Goal: Transaction & Acquisition: Purchase product/service

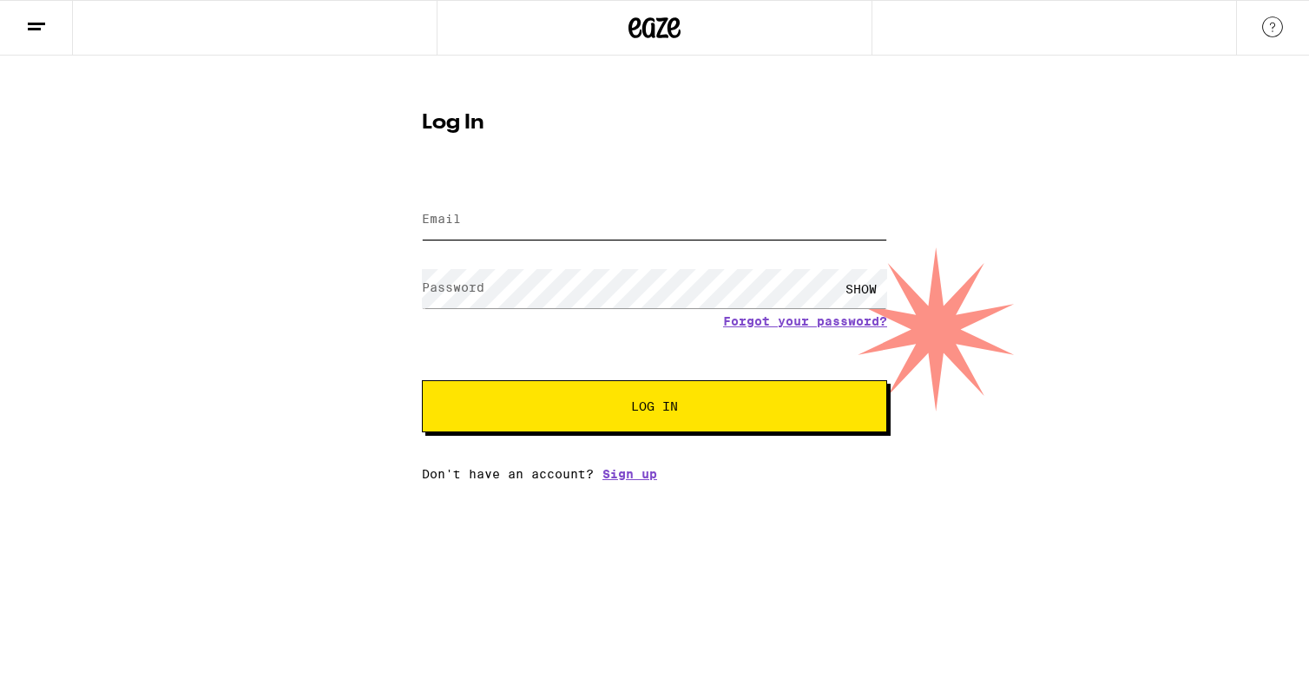
click at [570, 220] on input "Email" at bounding box center [654, 220] width 465 height 39
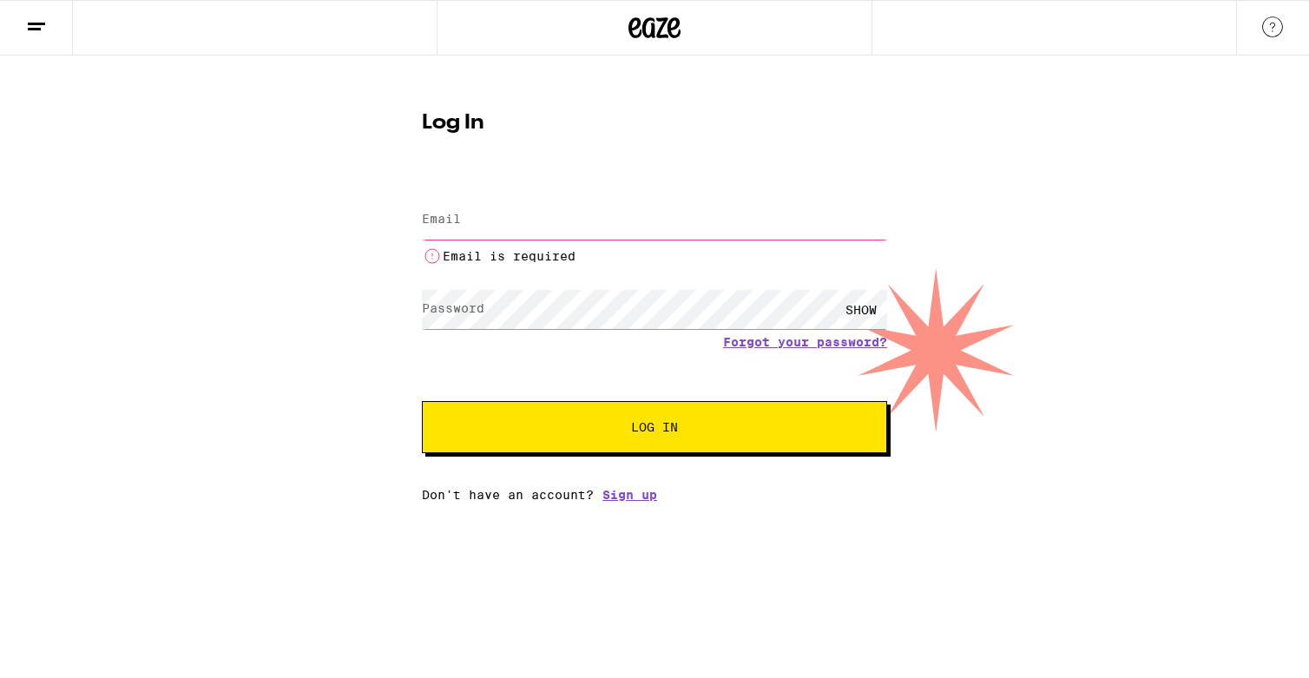
type input "[PERSON_NAME][EMAIL_ADDRESS][PERSON_NAME][DOMAIN_NAME]"
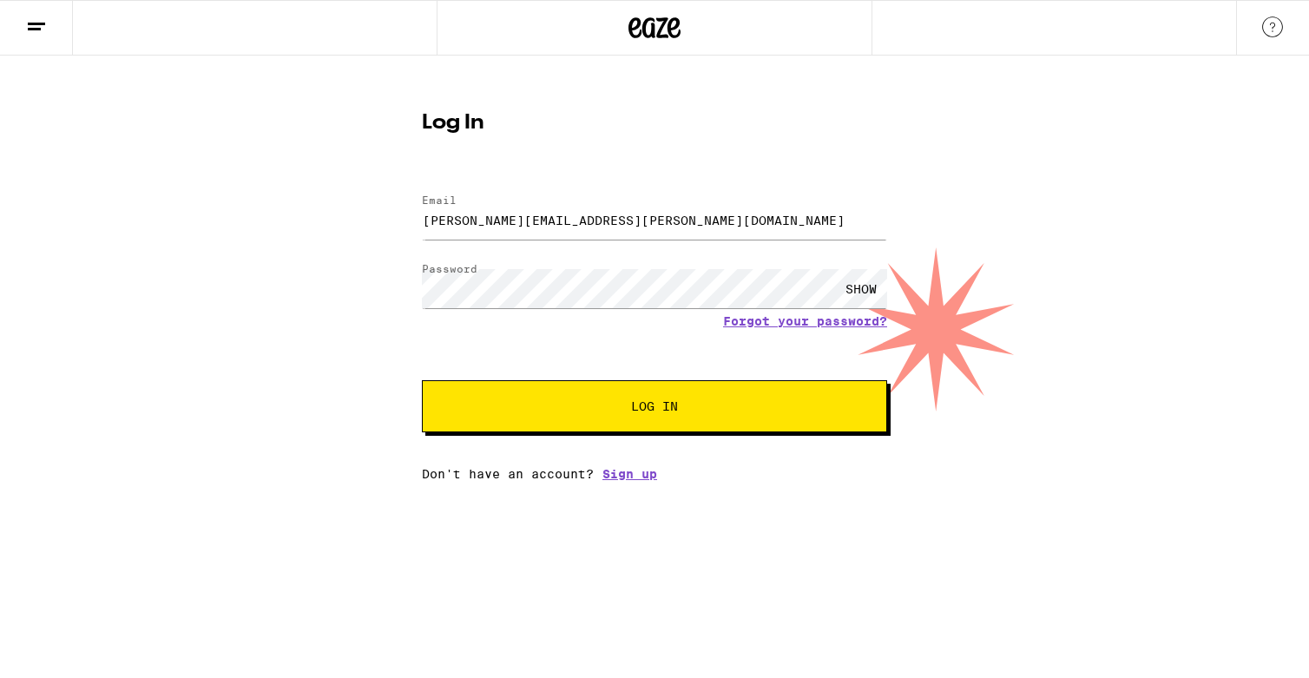
click at [562, 438] on div "Email Email [PERSON_NAME][EMAIL_ADDRESS][PERSON_NAME][DOMAIN_NAME] Password Pas…" at bounding box center [654, 329] width 465 height 304
click at [564, 422] on button "Log In" at bounding box center [654, 406] width 465 height 52
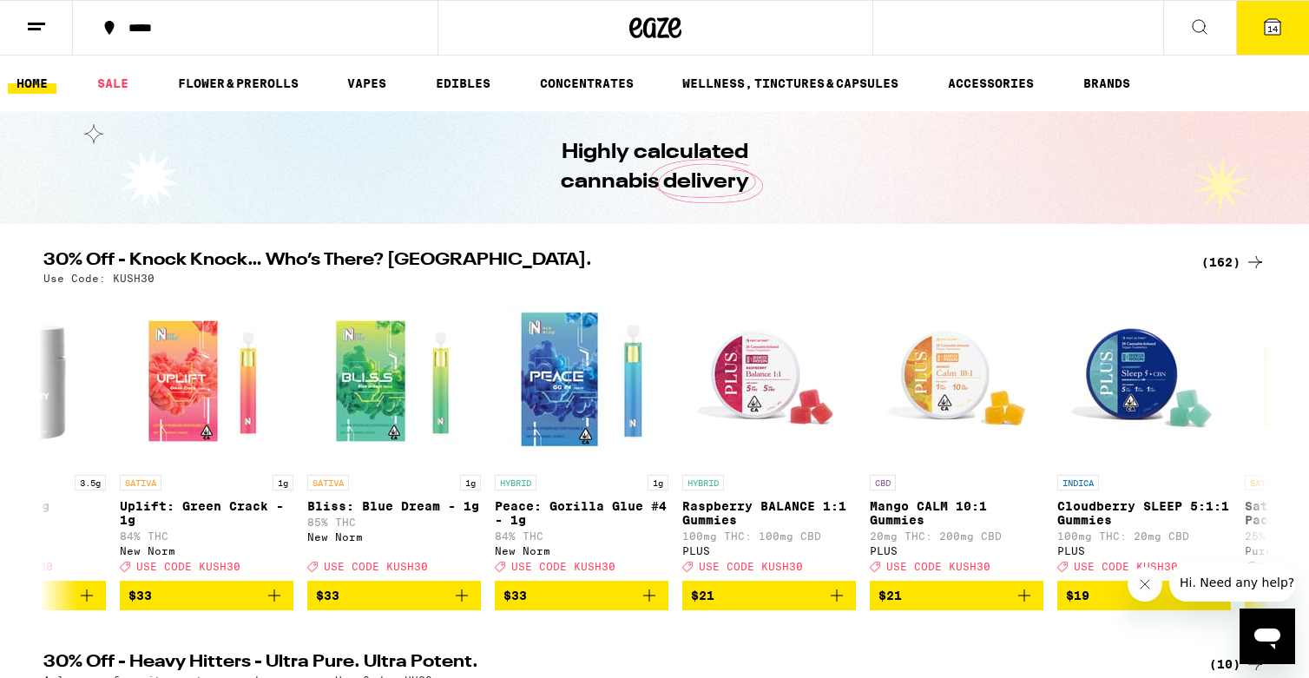
scroll to position [0, 300]
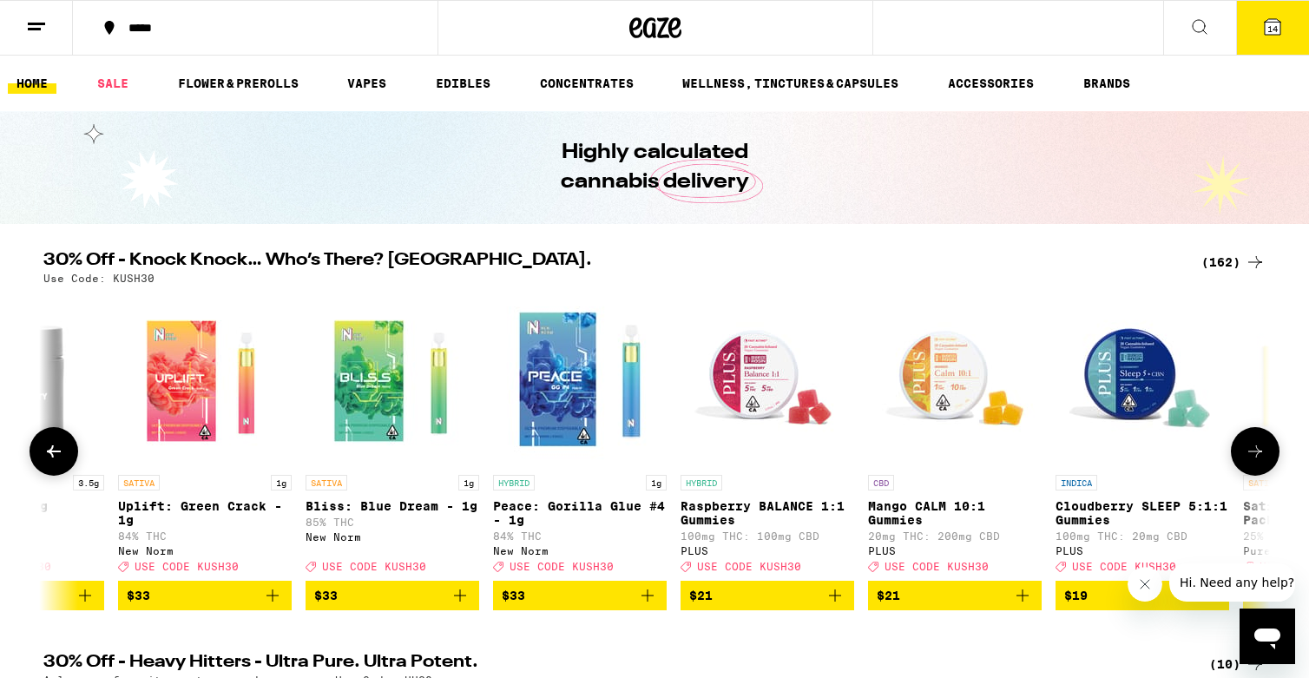
click at [835, 606] on icon "Add to bag" at bounding box center [835, 595] width 21 height 21
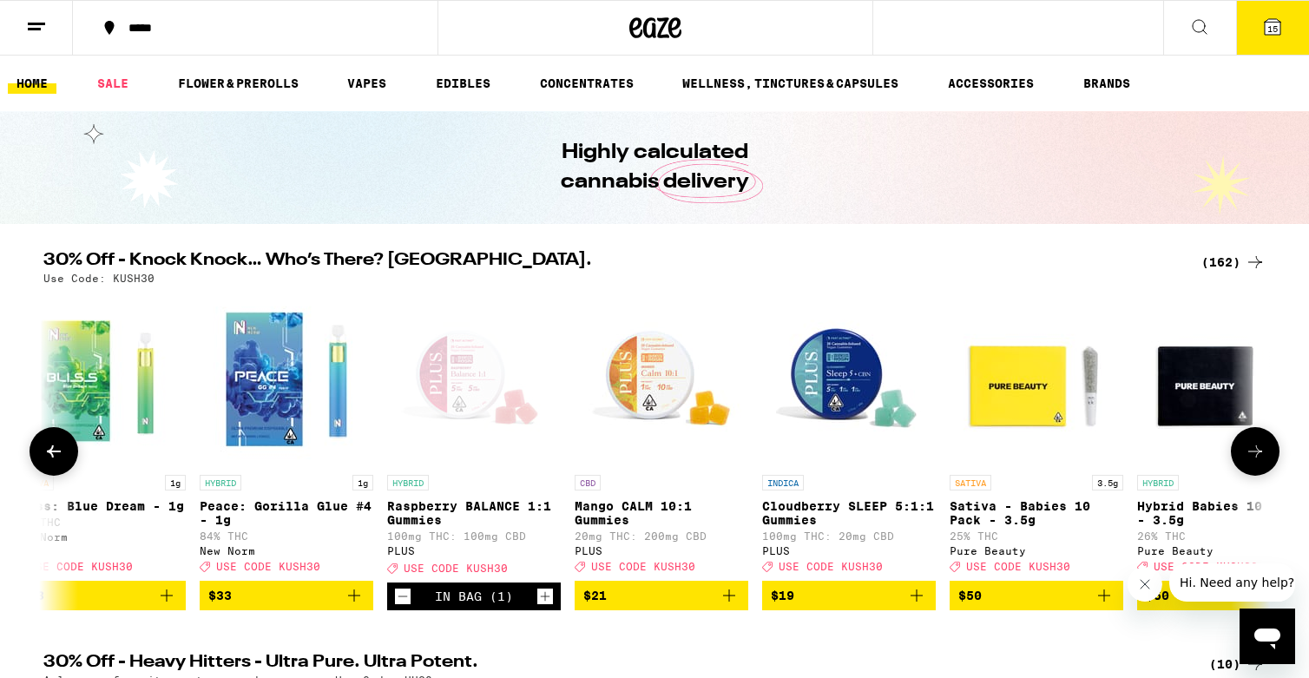
scroll to position [0, 596]
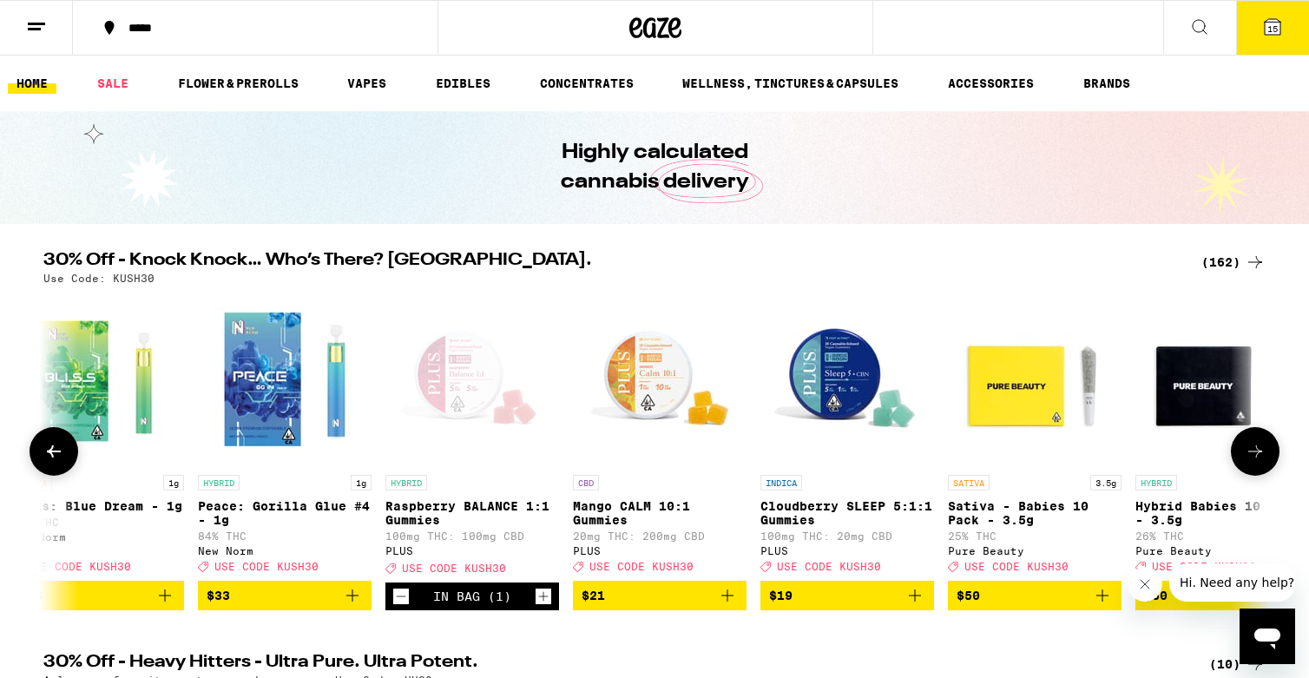
click at [916, 606] on icon "Add to bag" at bounding box center [915, 595] width 21 height 21
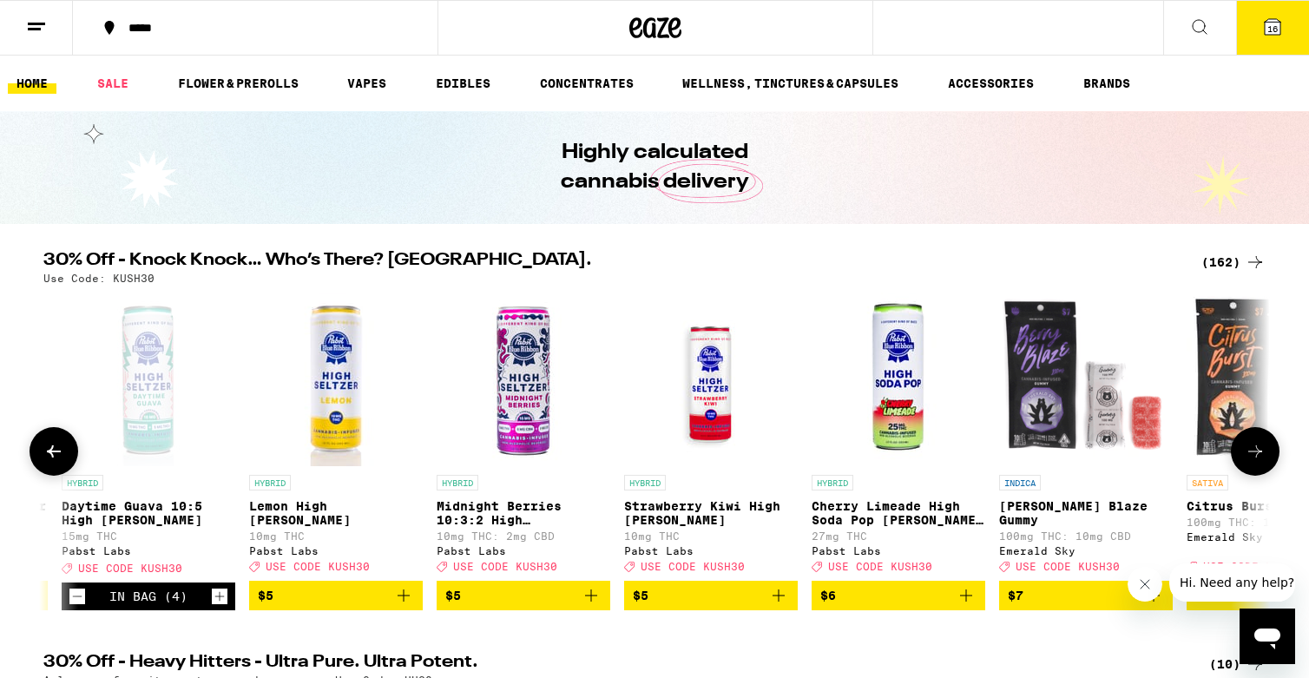
scroll to position [0, 2625]
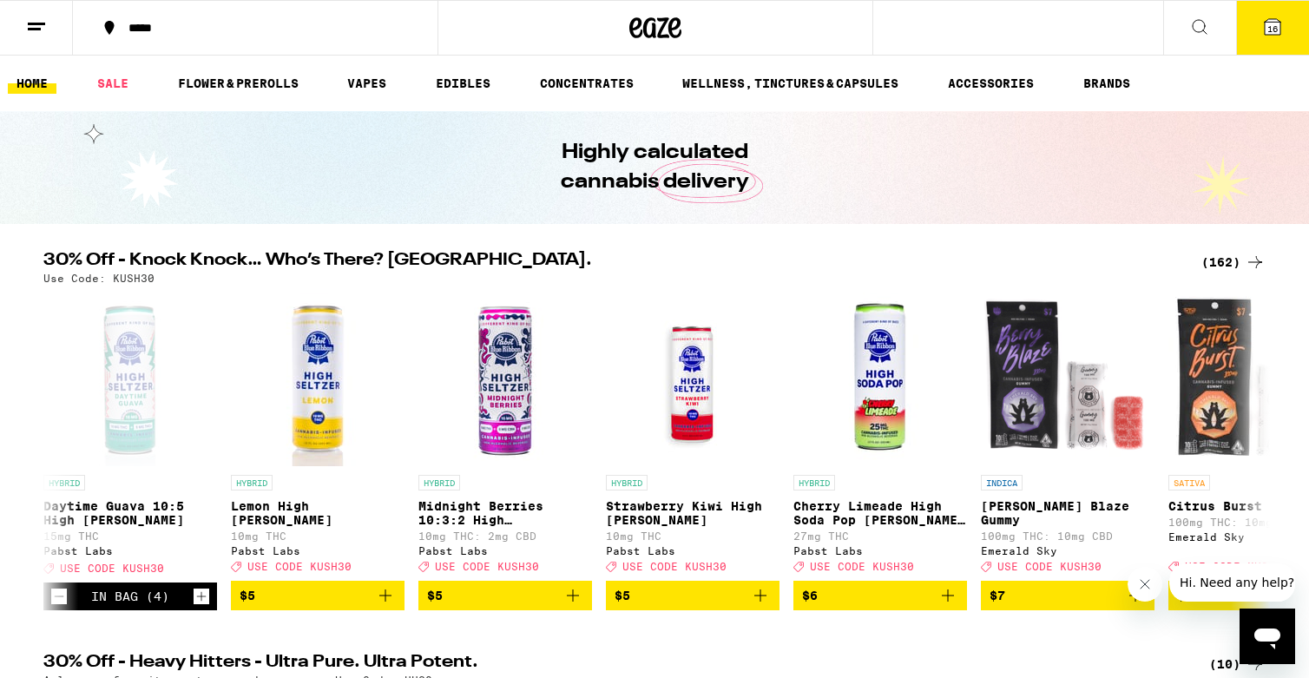
click at [1267, 31] on span "16" at bounding box center [1272, 28] width 10 height 10
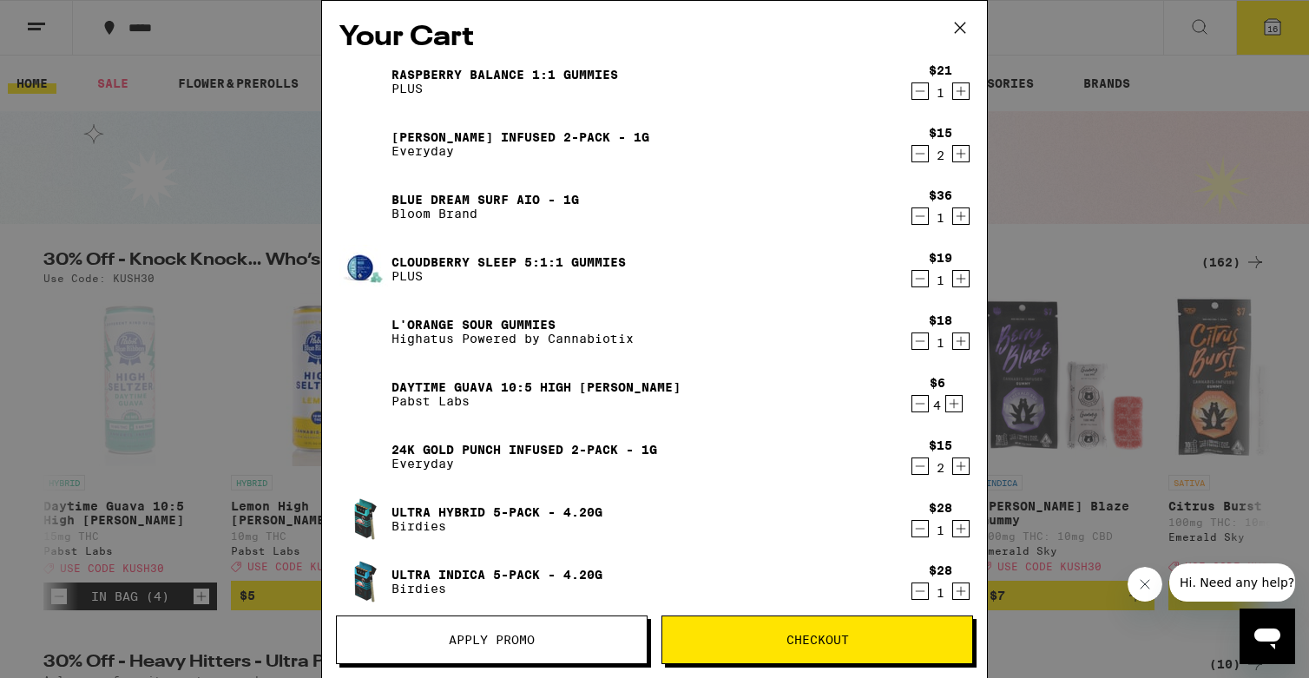
click at [919, 161] on icon "Decrement" at bounding box center [920, 153] width 16 height 21
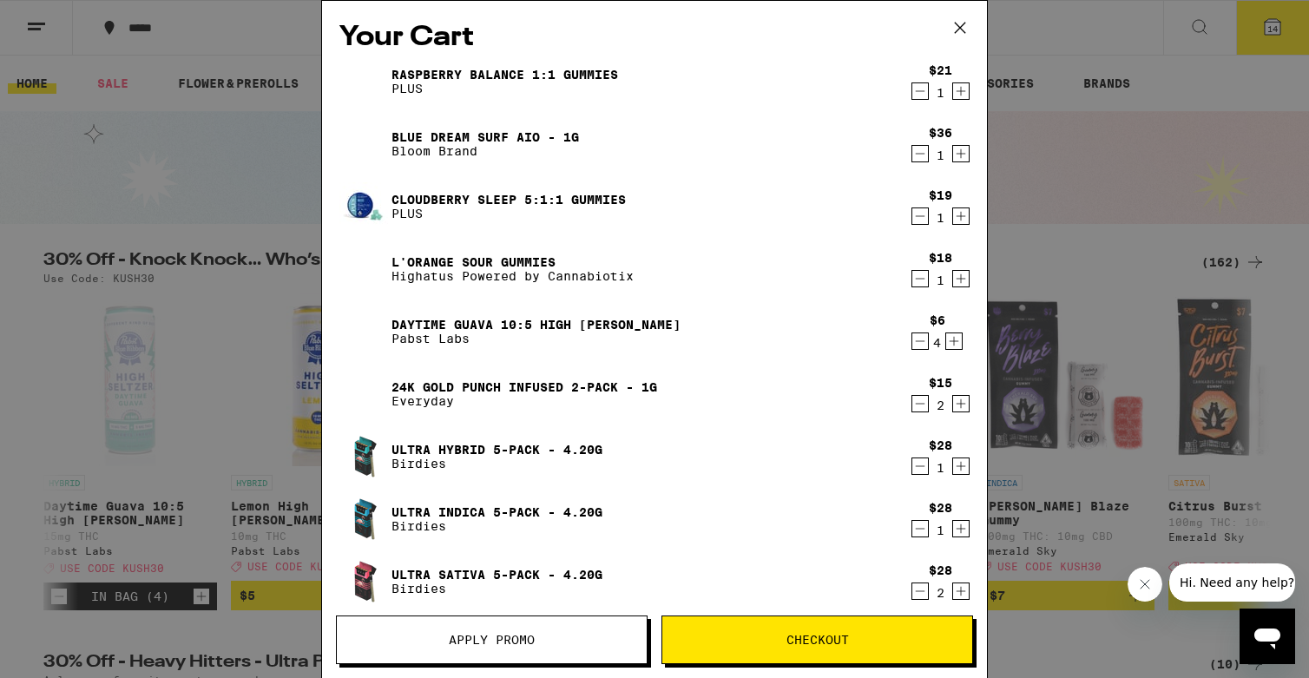
click at [919, 161] on icon "Decrement" at bounding box center [920, 153] width 16 height 21
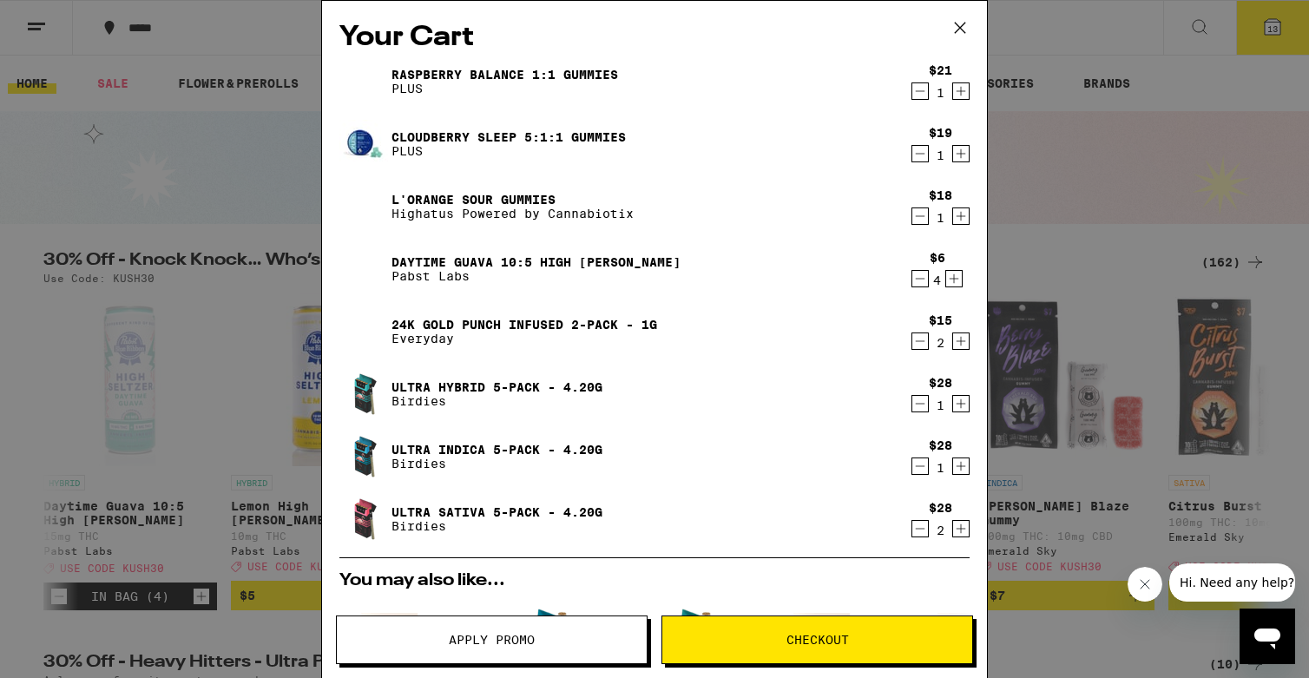
click at [918, 340] on icon "Decrement" at bounding box center [920, 341] width 16 height 21
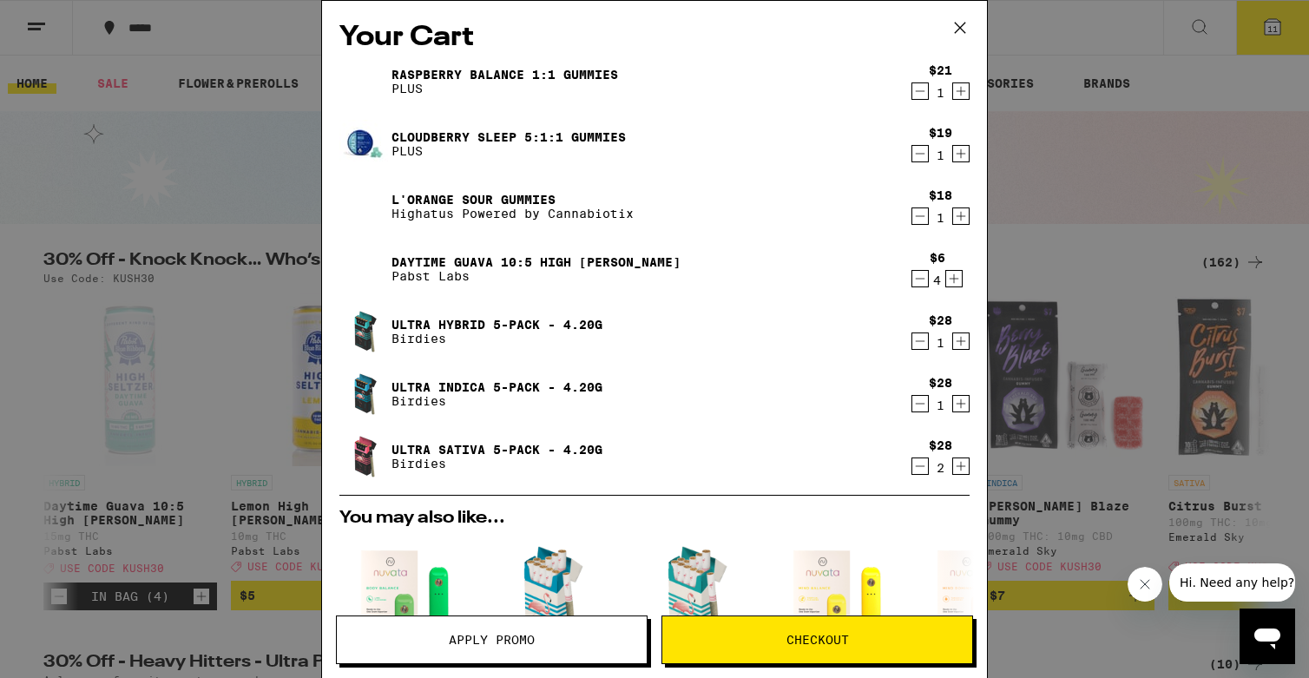
click at [918, 340] on icon "Decrement" at bounding box center [920, 341] width 16 height 21
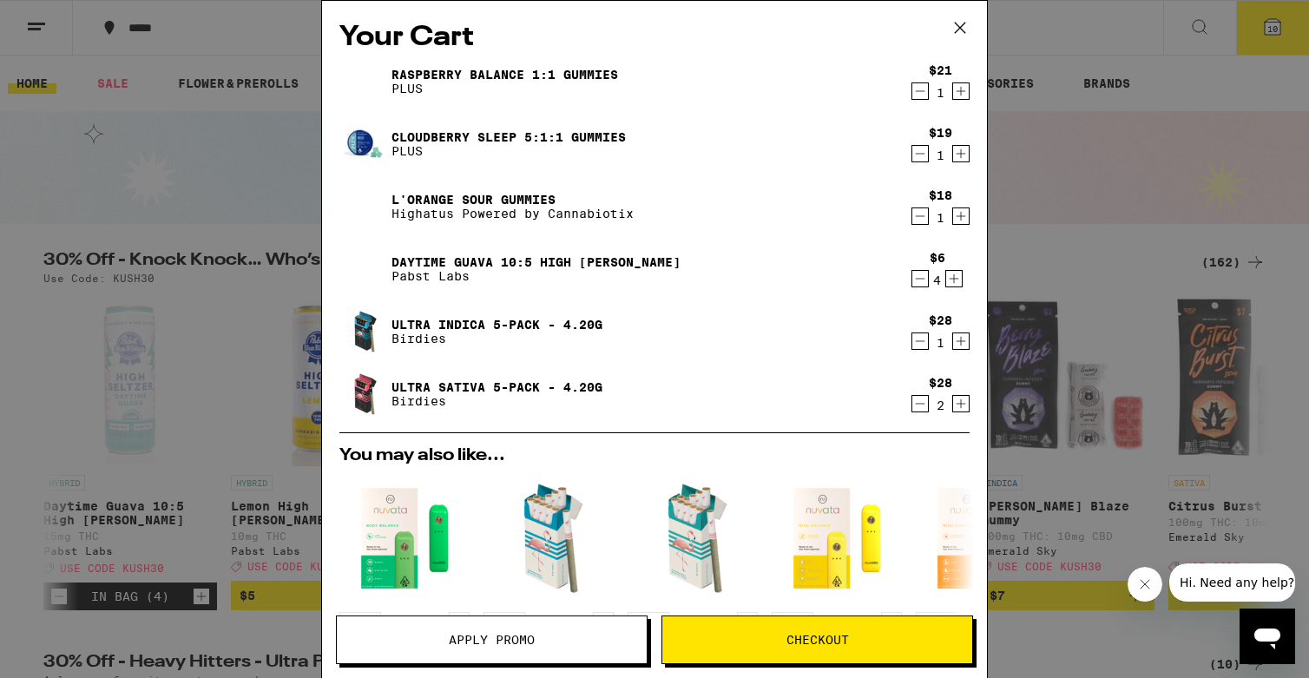
click at [918, 340] on icon "Decrement" at bounding box center [920, 341] width 16 height 21
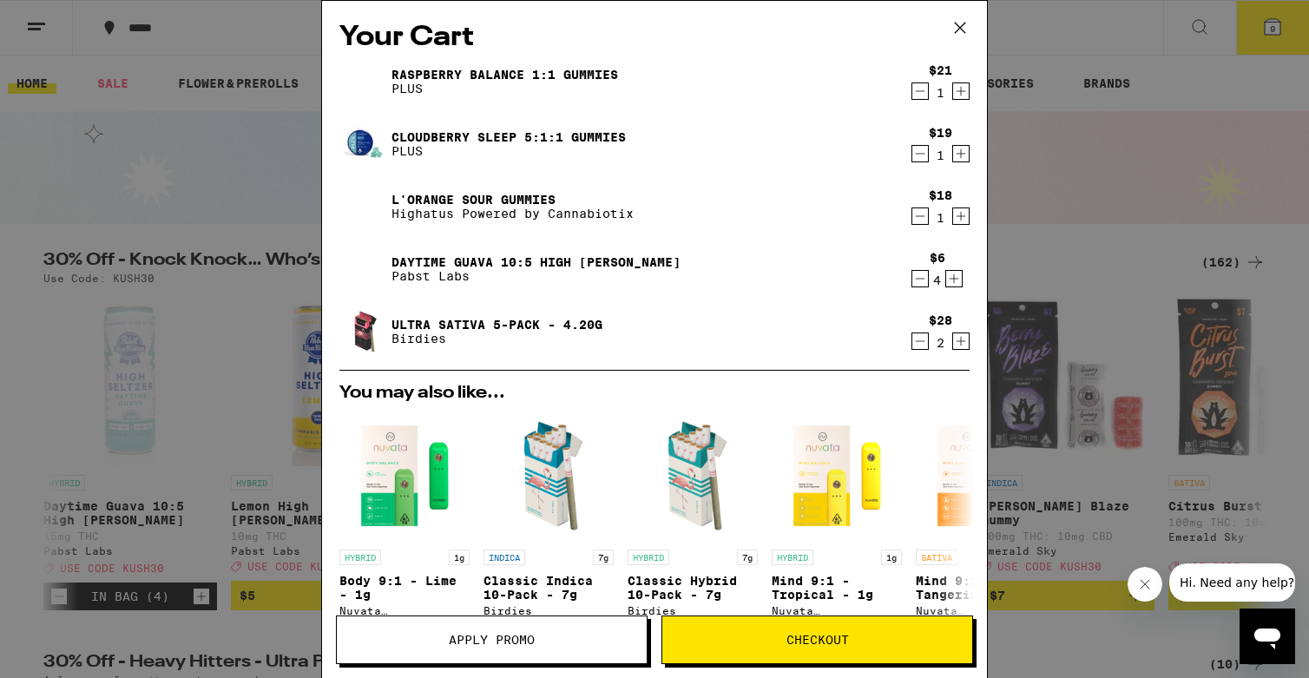
click at [1063, 228] on div "Your Cart Raspberry BALANCE 1:1 Gummies PLUS $21 1 Cloudberry SLEEP 5:1:1 Gummi…" at bounding box center [654, 339] width 1309 height 678
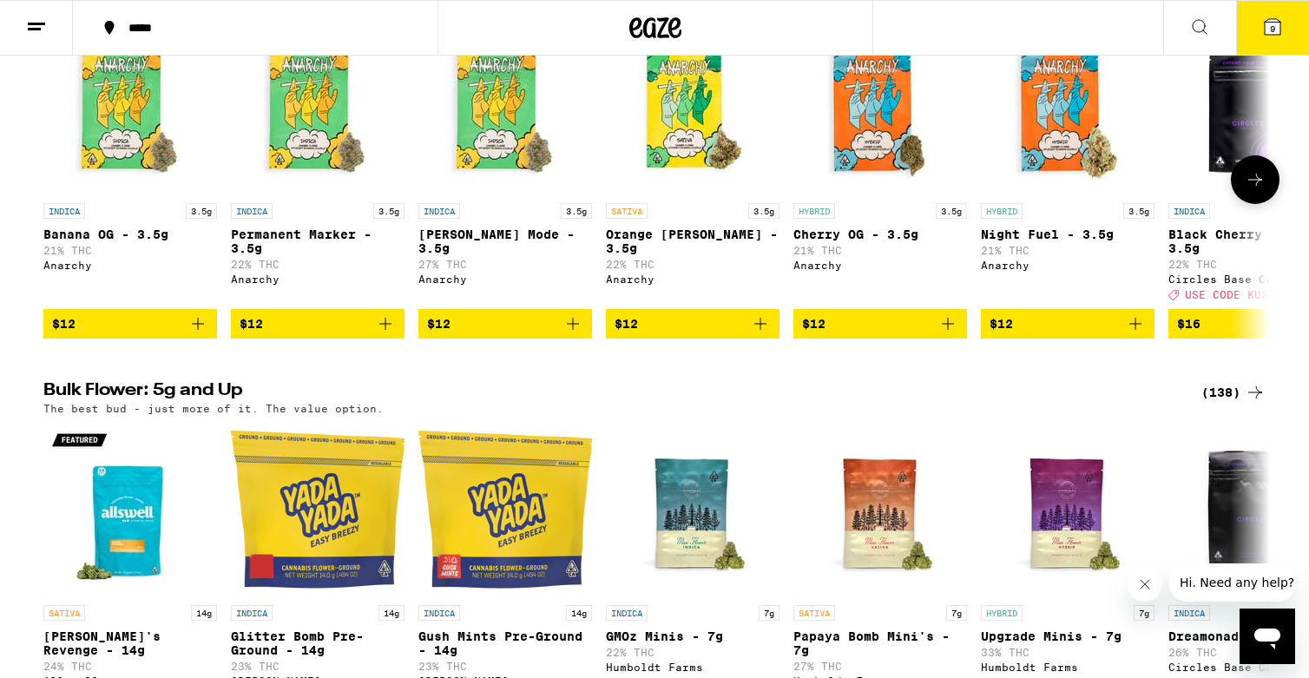
scroll to position [1879, 0]
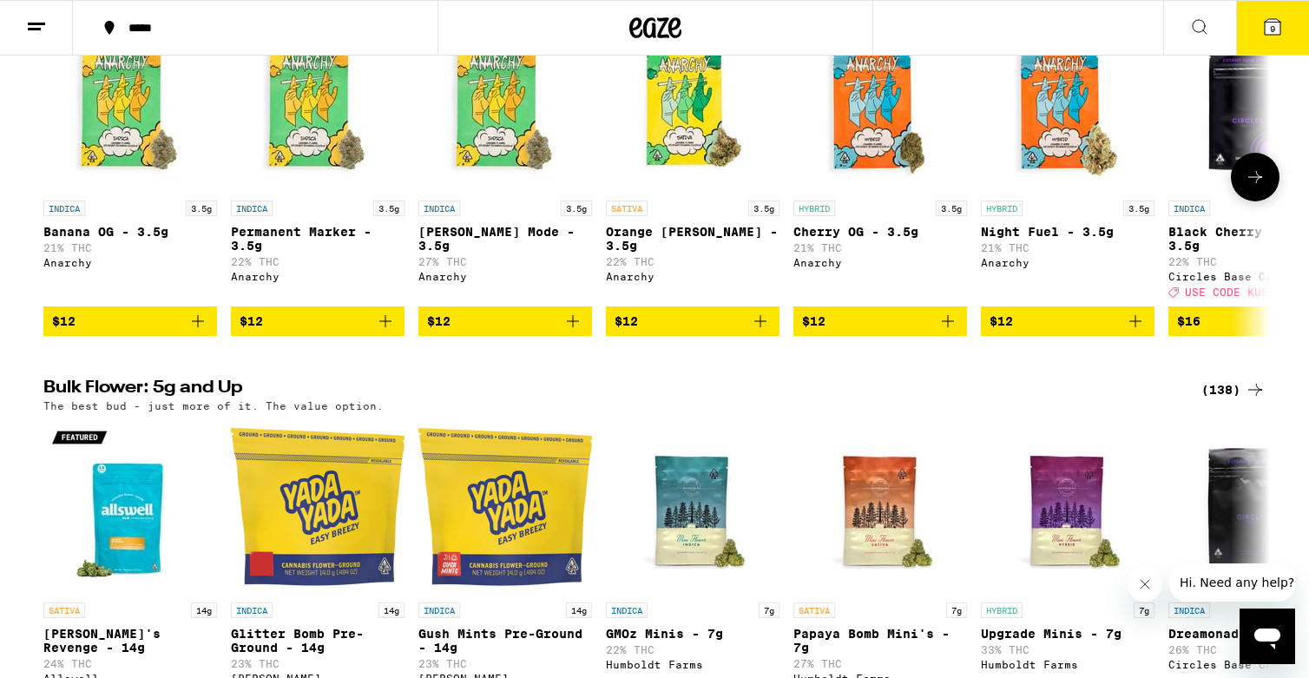
click at [762, 332] on icon "Add to bag" at bounding box center [760, 321] width 21 height 21
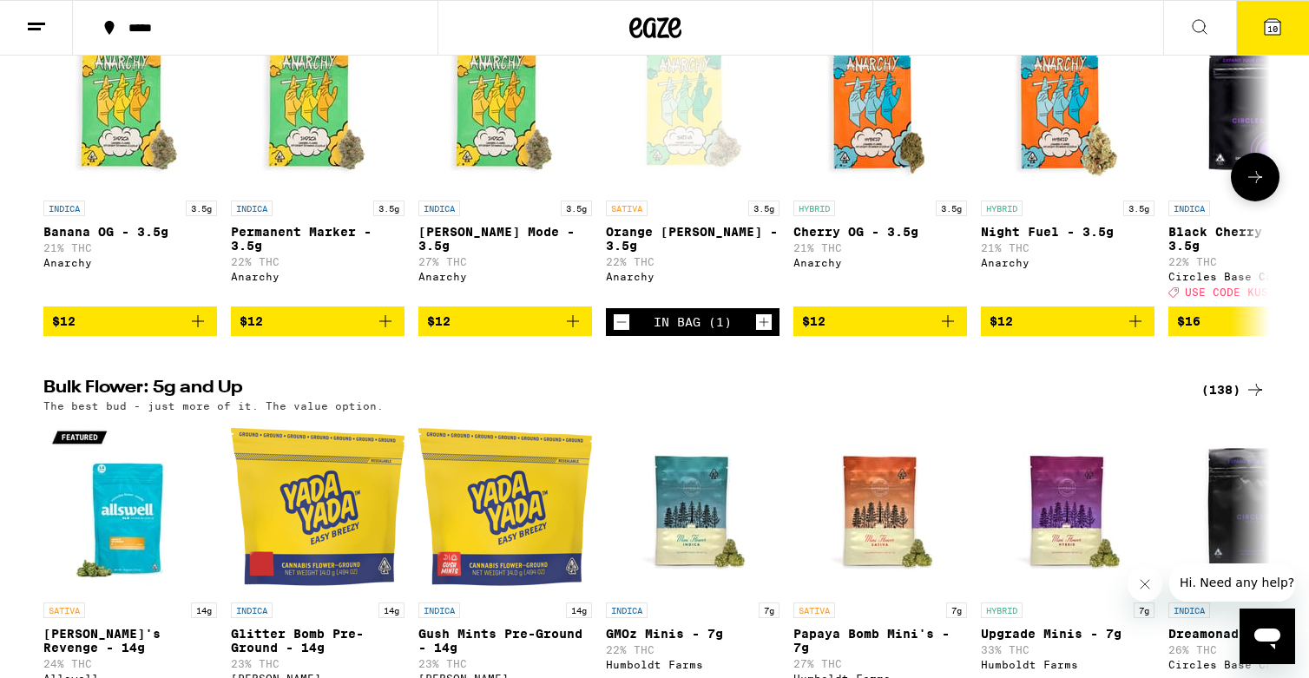
click at [955, 332] on icon "Add to bag" at bounding box center [948, 321] width 21 height 21
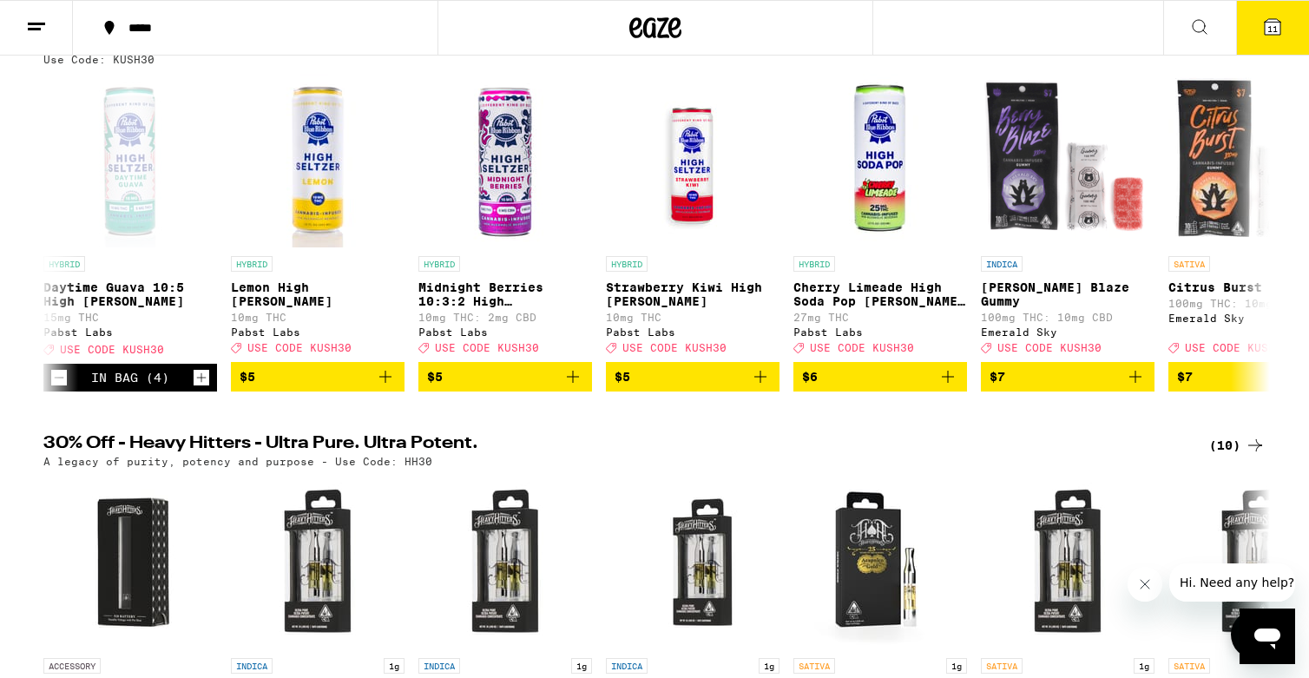
scroll to position [0, 0]
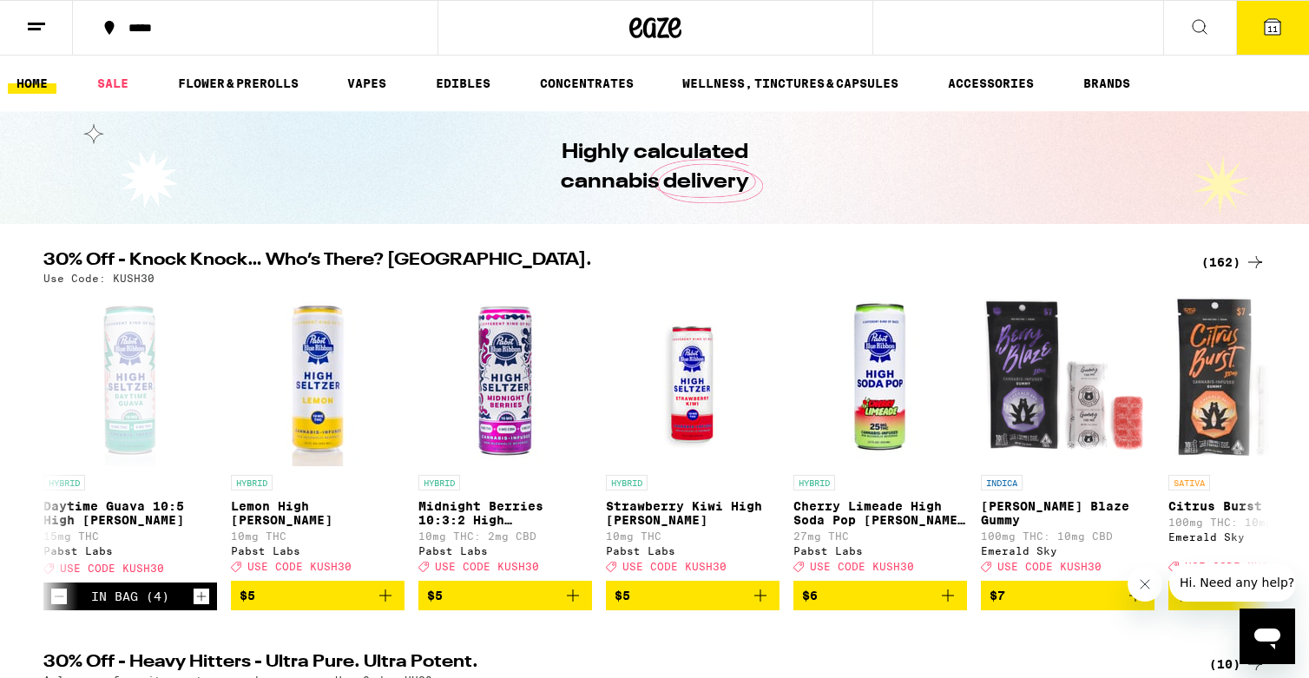
click at [1276, 21] on icon at bounding box center [1273, 27] width 16 height 16
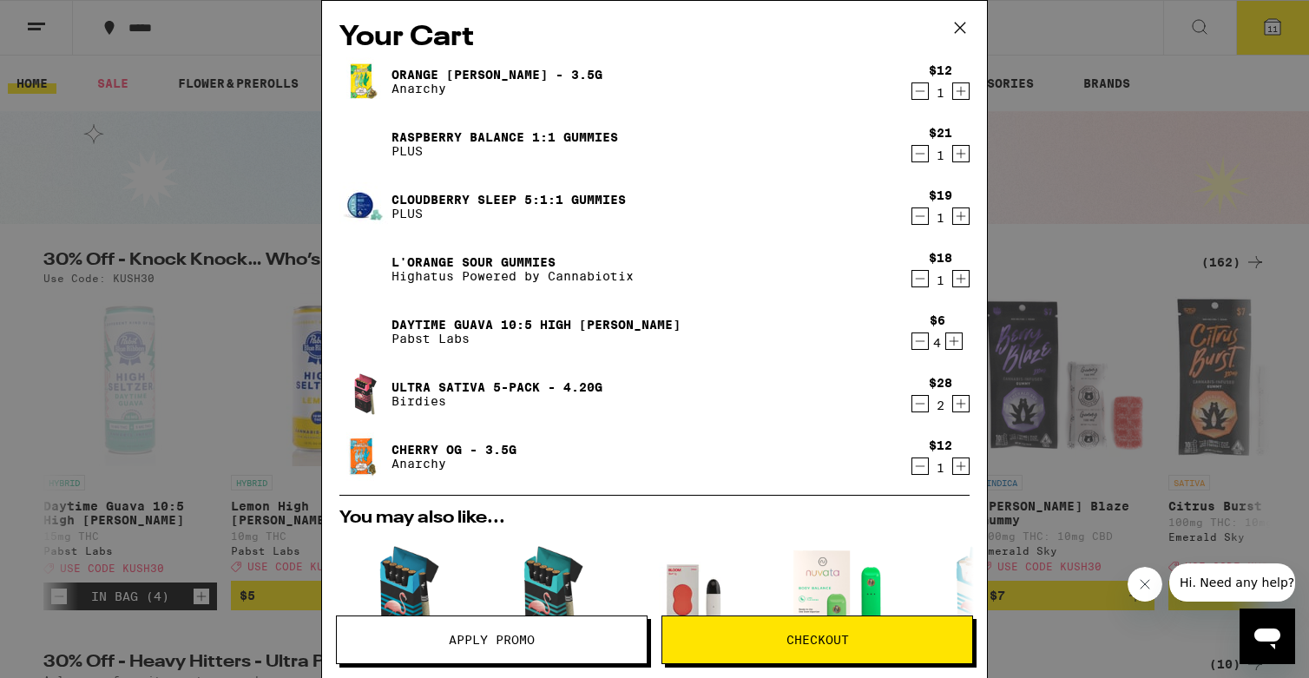
click at [470, 635] on span "Apply Promo" at bounding box center [492, 640] width 86 height 12
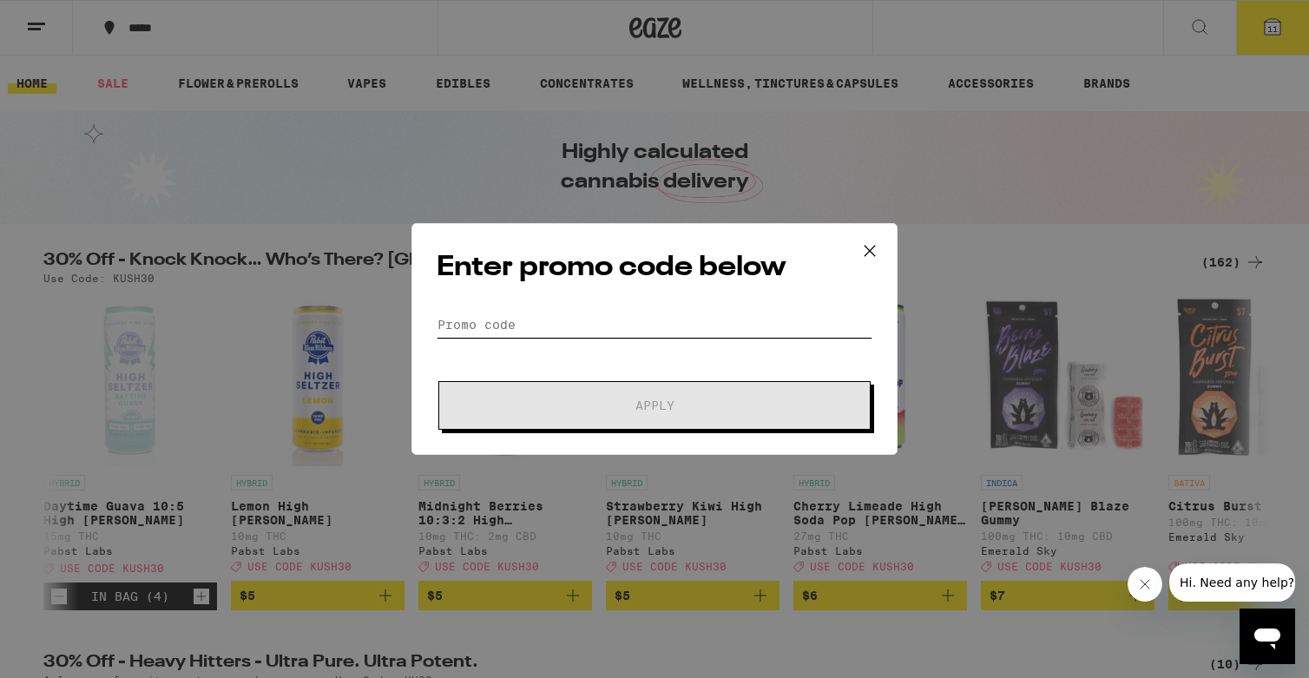
click at [497, 315] on input "Promo Code" at bounding box center [655, 325] width 436 height 26
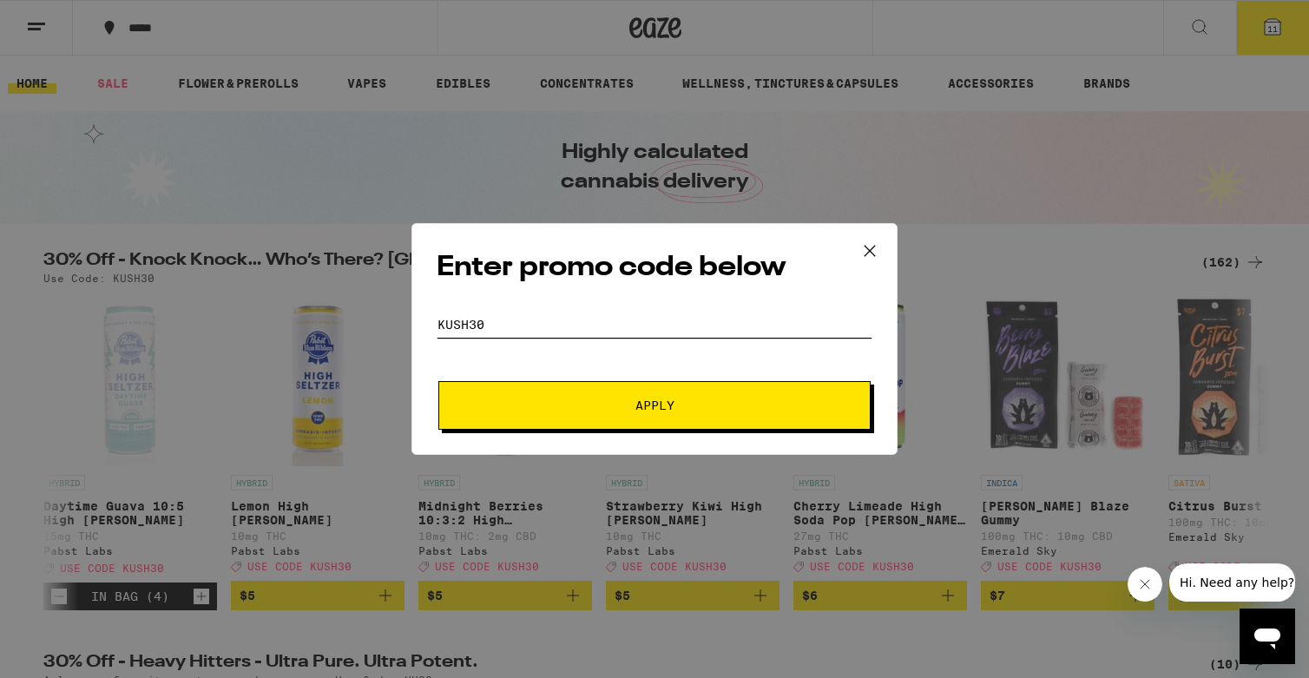
type input "kush30"
click at [553, 414] on button "Apply" at bounding box center [654, 405] width 432 height 49
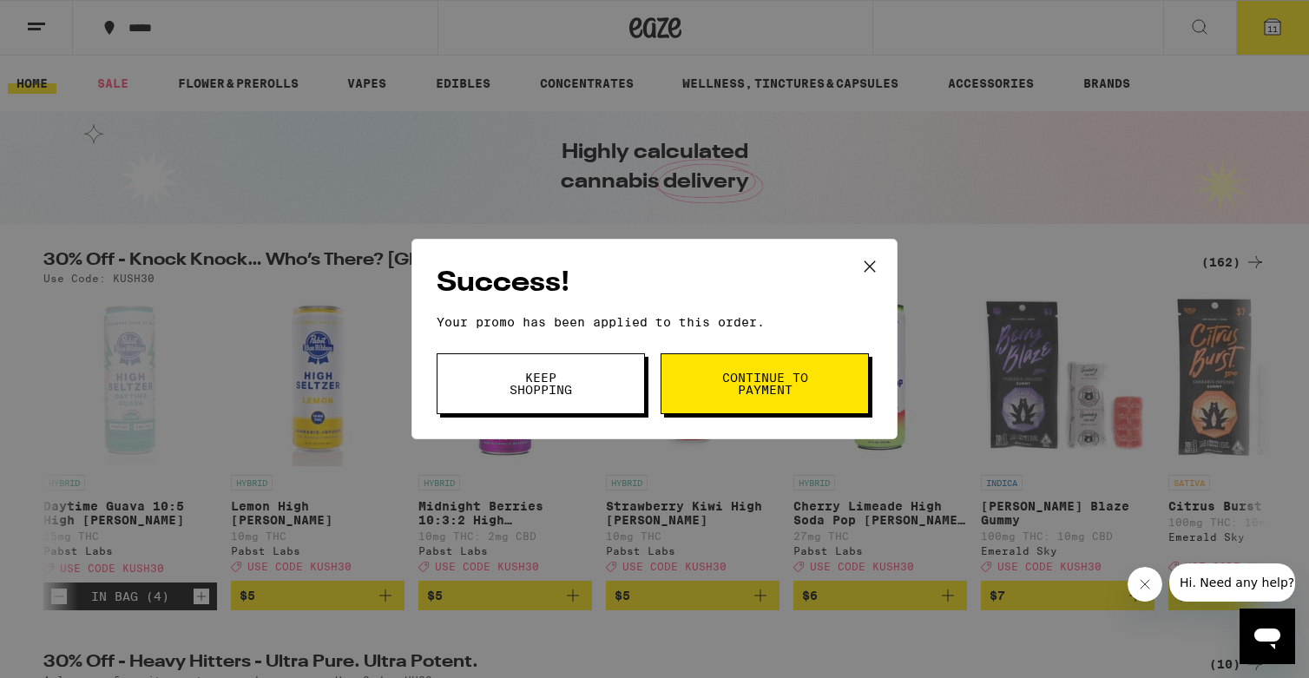
click at [740, 378] on span "Continue to payment" at bounding box center [765, 384] width 89 height 24
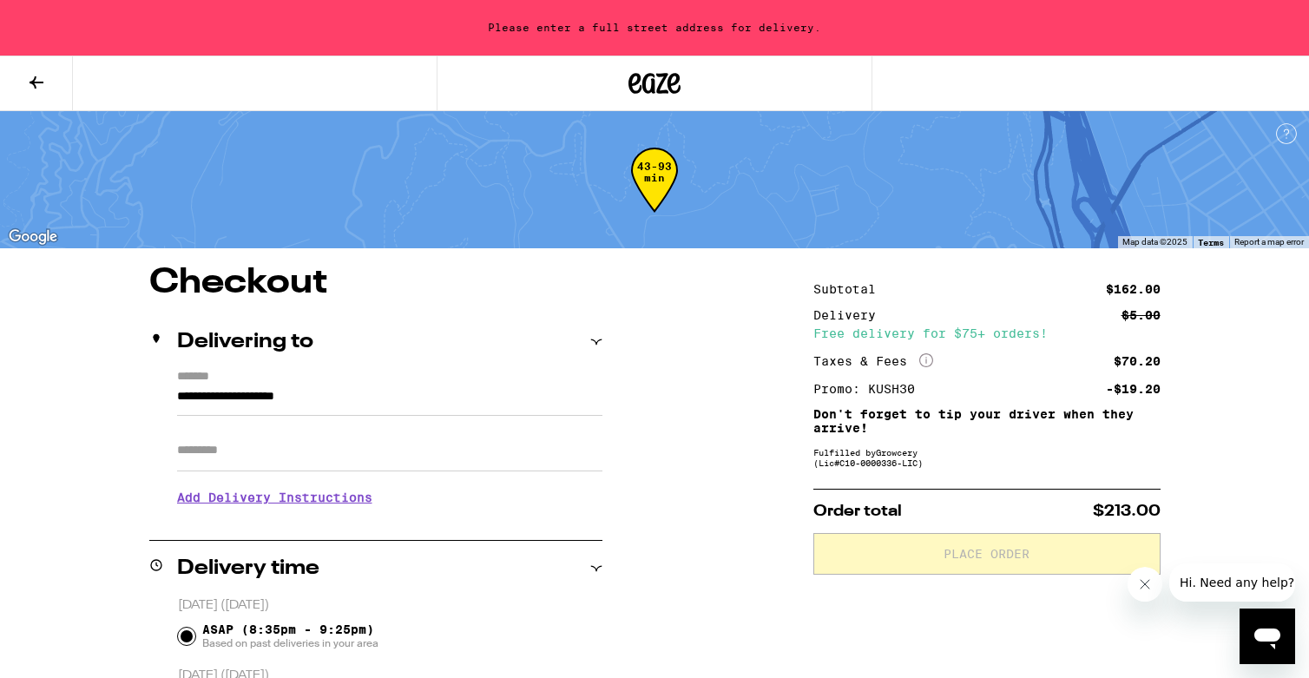
click at [456, 405] on input "**********" at bounding box center [389, 401] width 425 height 30
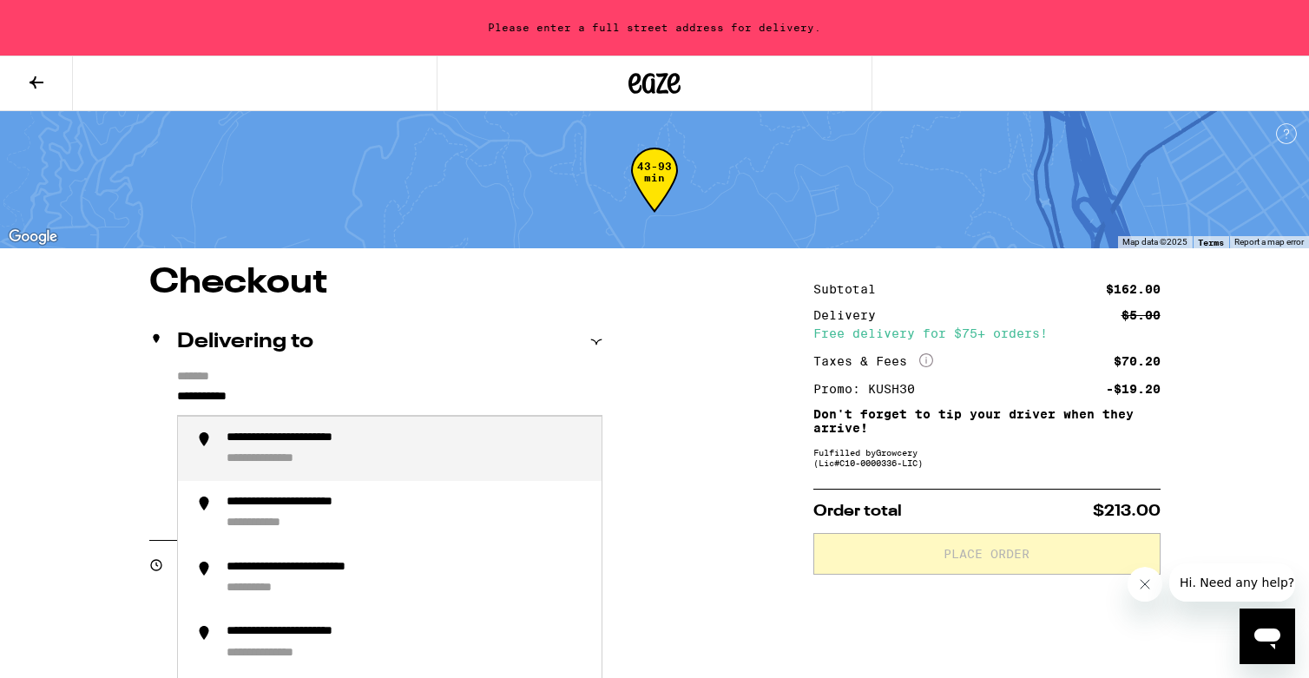
click at [292, 461] on div "**********" at bounding box center [286, 459] width 118 height 16
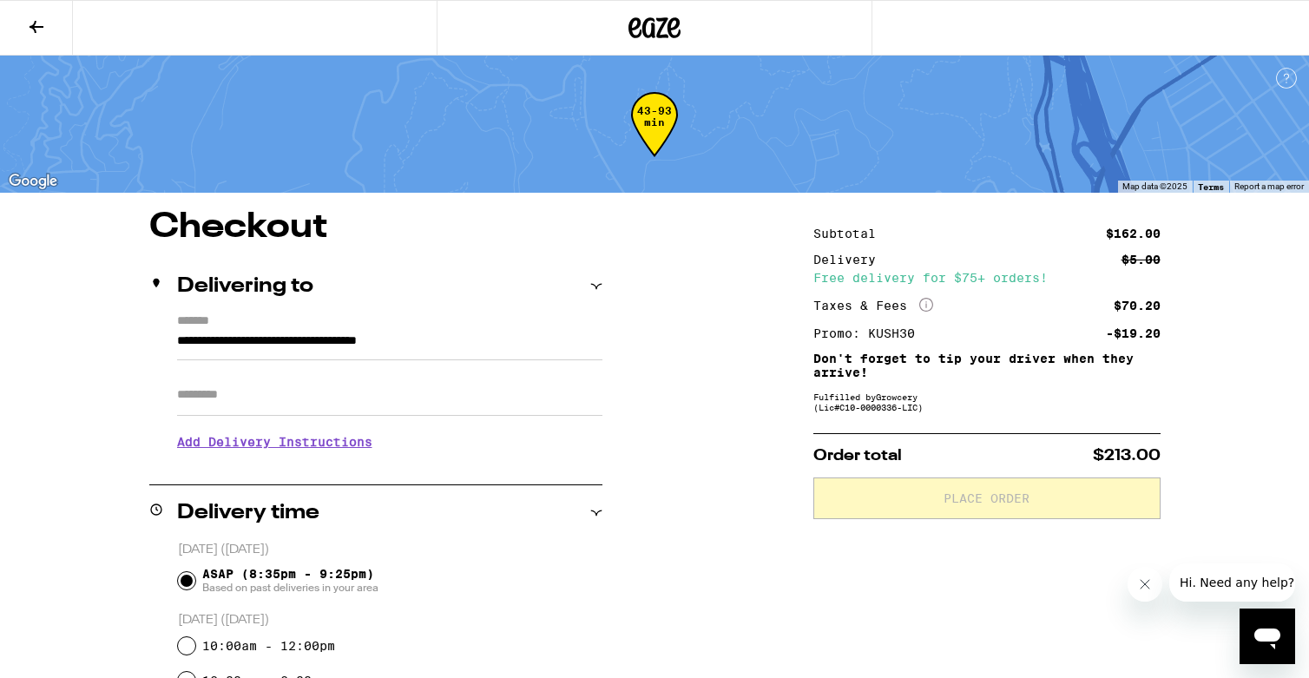
type input "**********"
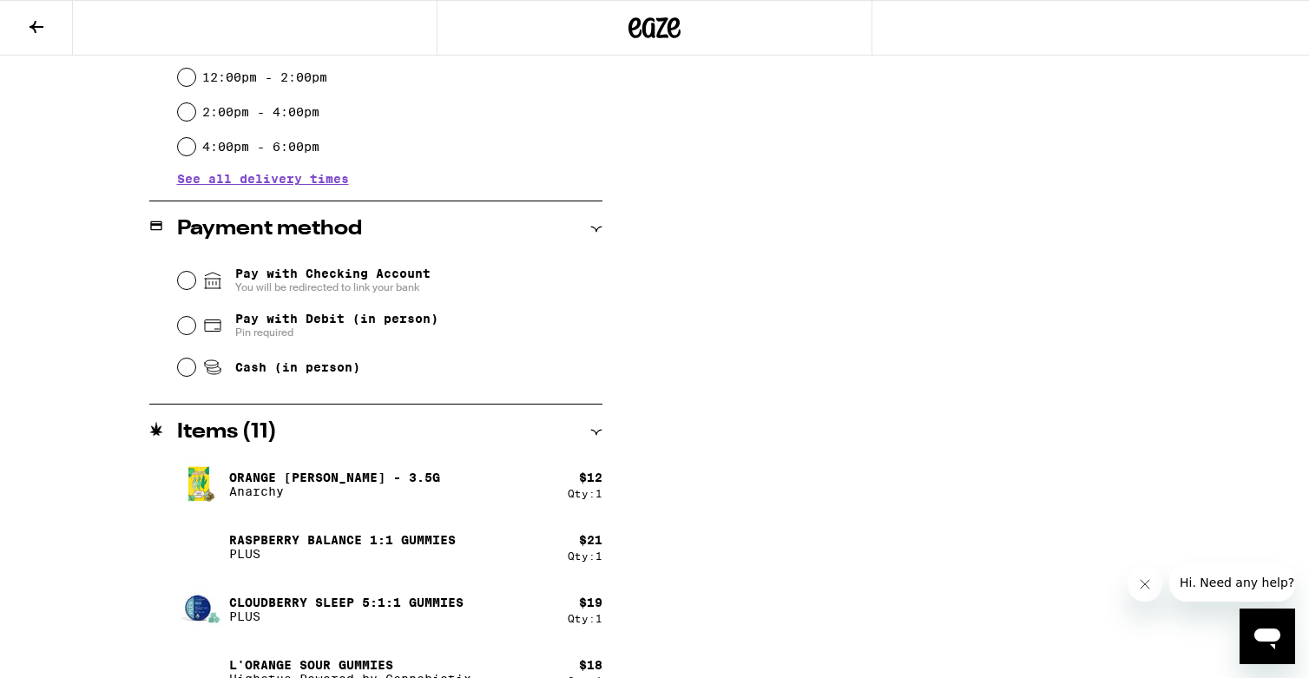
scroll to position [604, 0]
click at [309, 325] on span "Pay with Debit (in person)" at bounding box center [336, 318] width 203 height 14
click at [195, 328] on input "Pay with Debit (in person) Pin required" at bounding box center [186, 324] width 17 height 17
radio input "true"
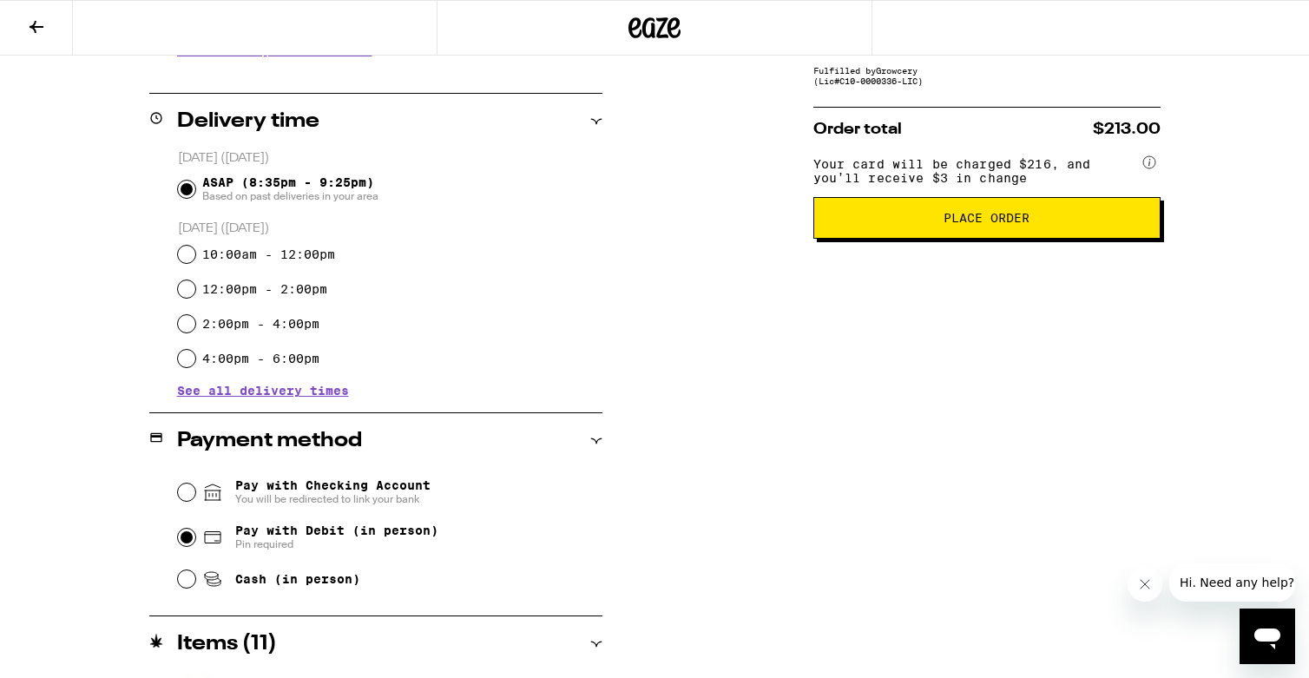
scroll to position [0, 0]
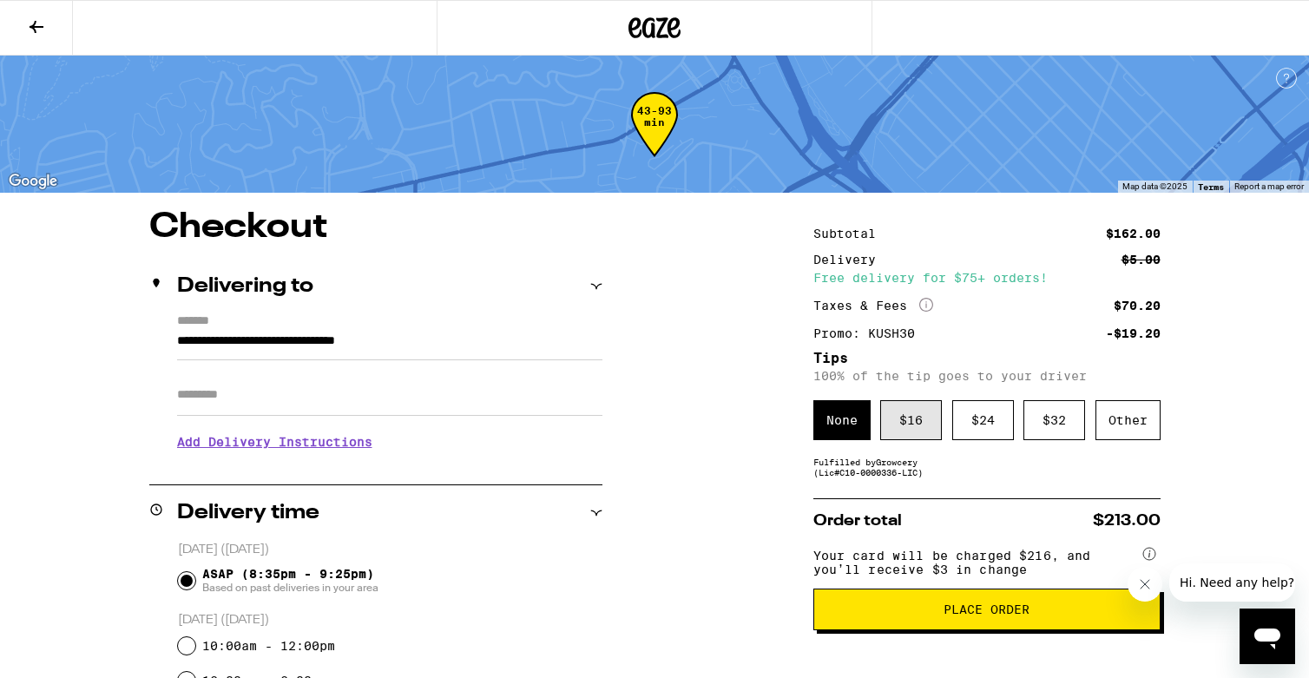
click at [915, 426] on div "$ 16" at bounding box center [911, 420] width 62 height 40
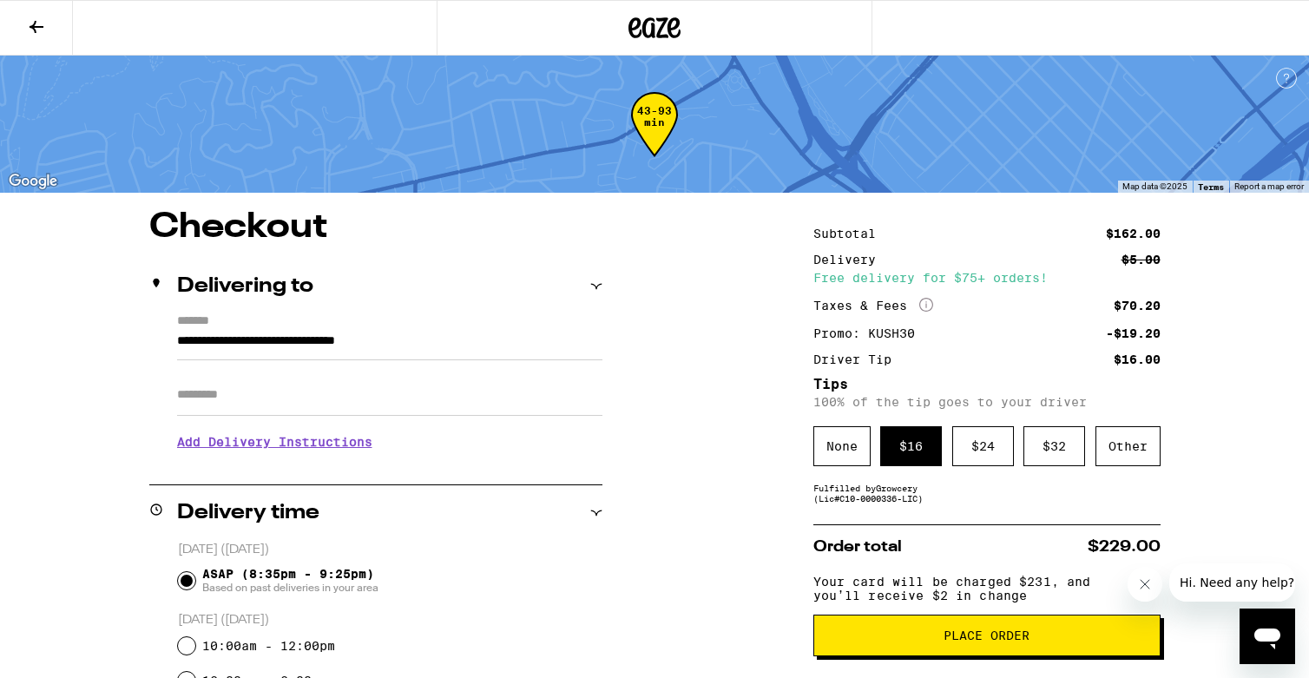
click at [973, 642] on span "Place Order" at bounding box center [987, 635] width 86 height 12
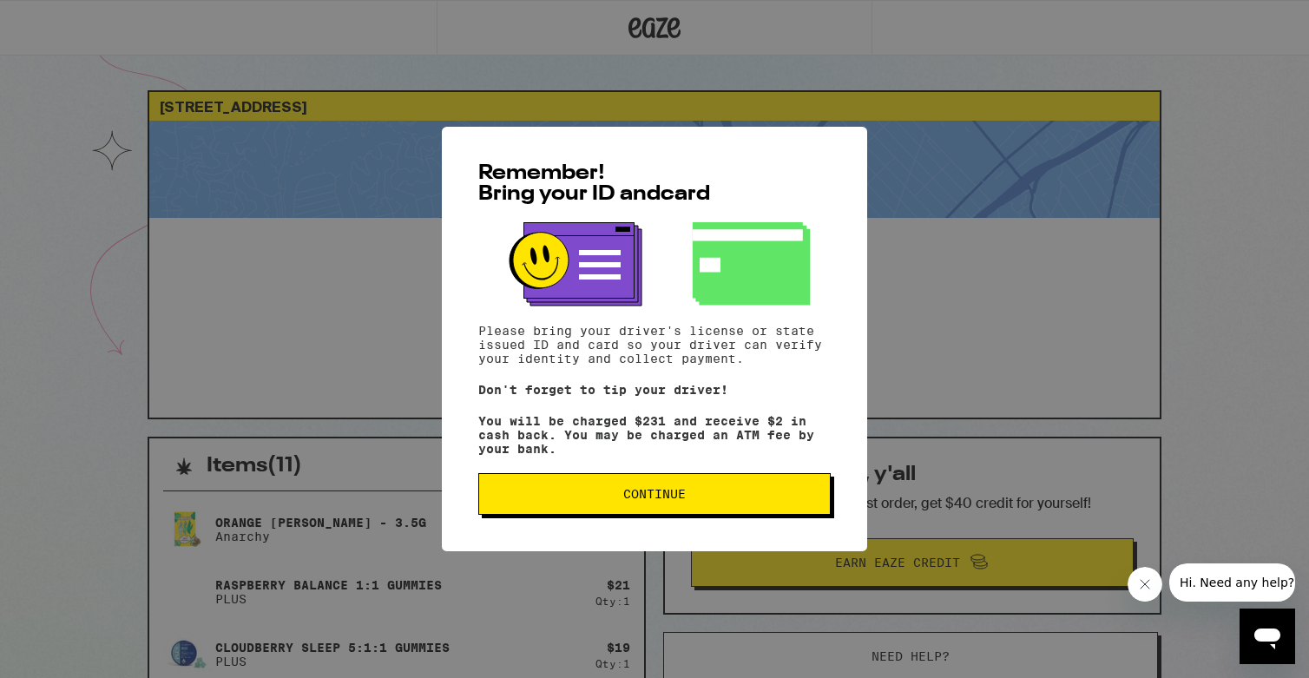
click at [782, 513] on button "Continue" at bounding box center [654, 494] width 352 height 42
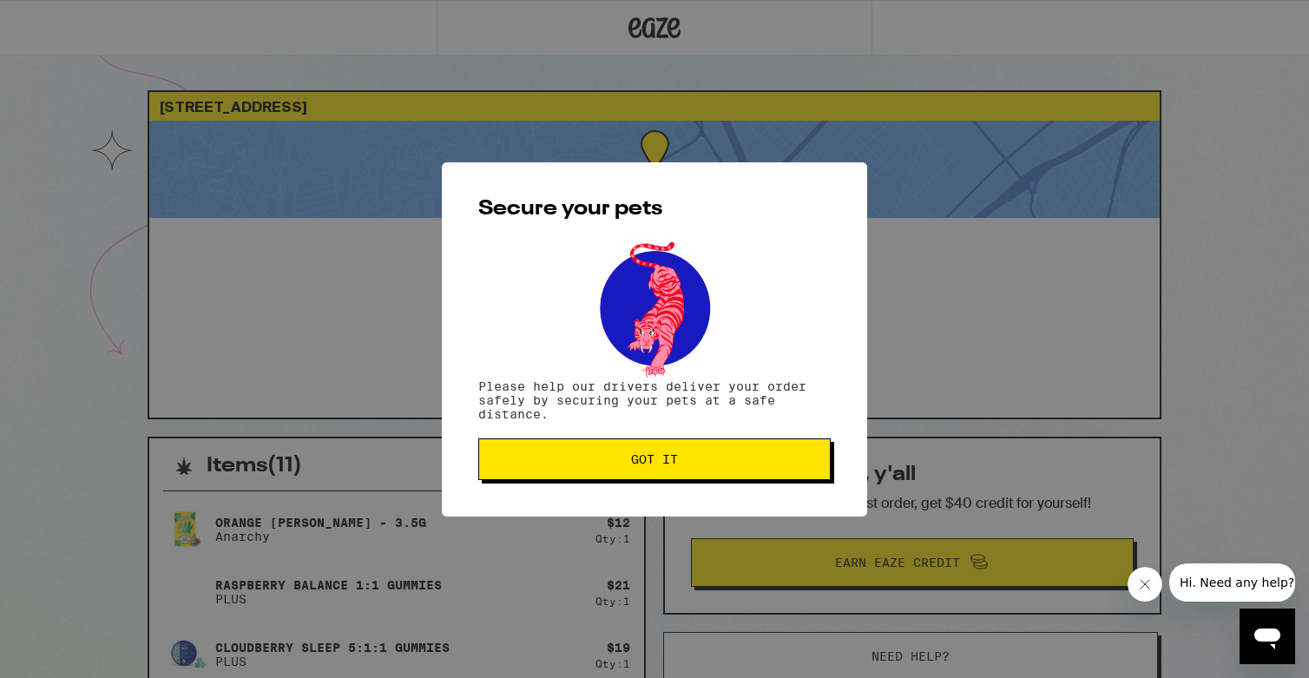
click at [734, 446] on button "Got it" at bounding box center [654, 459] width 352 height 42
